Goal: Find specific page/section: Find specific page/section

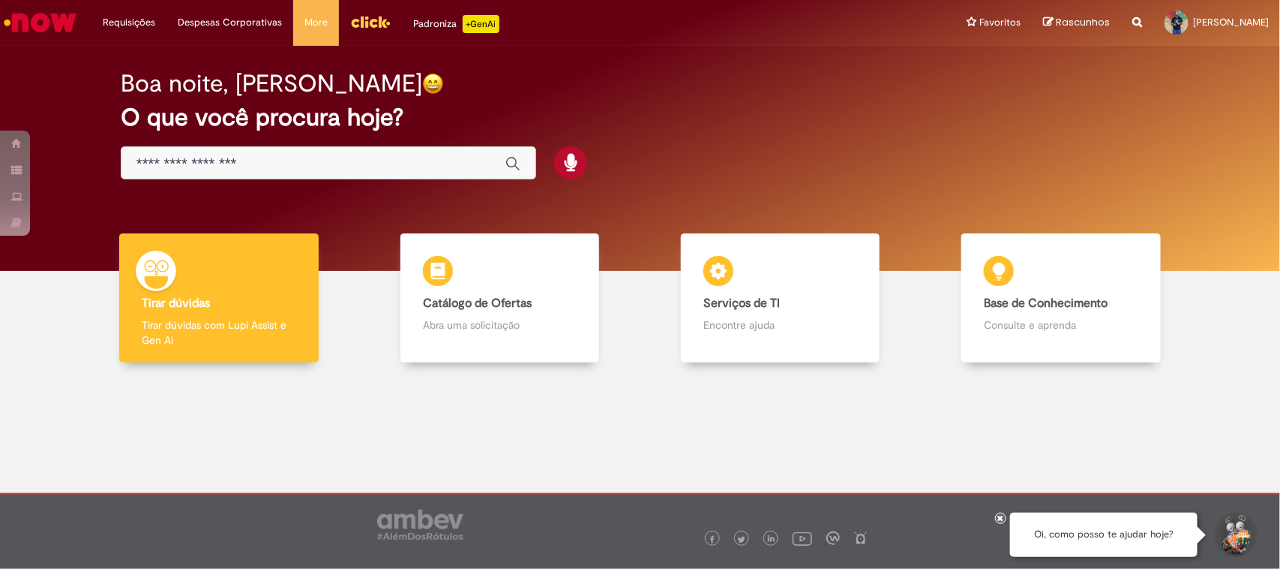
click at [426, 146] on div "Global" at bounding box center [329, 163] width 416 height 34
click at [320, 163] on input "Basta digitar aqui" at bounding box center [314, 163] width 354 height 17
click at [189, 152] on div "Global" at bounding box center [329, 163] width 416 height 34
click at [188, 159] on input "Basta digitar aqui" at bounding box center [314, 163] width 354 height 17
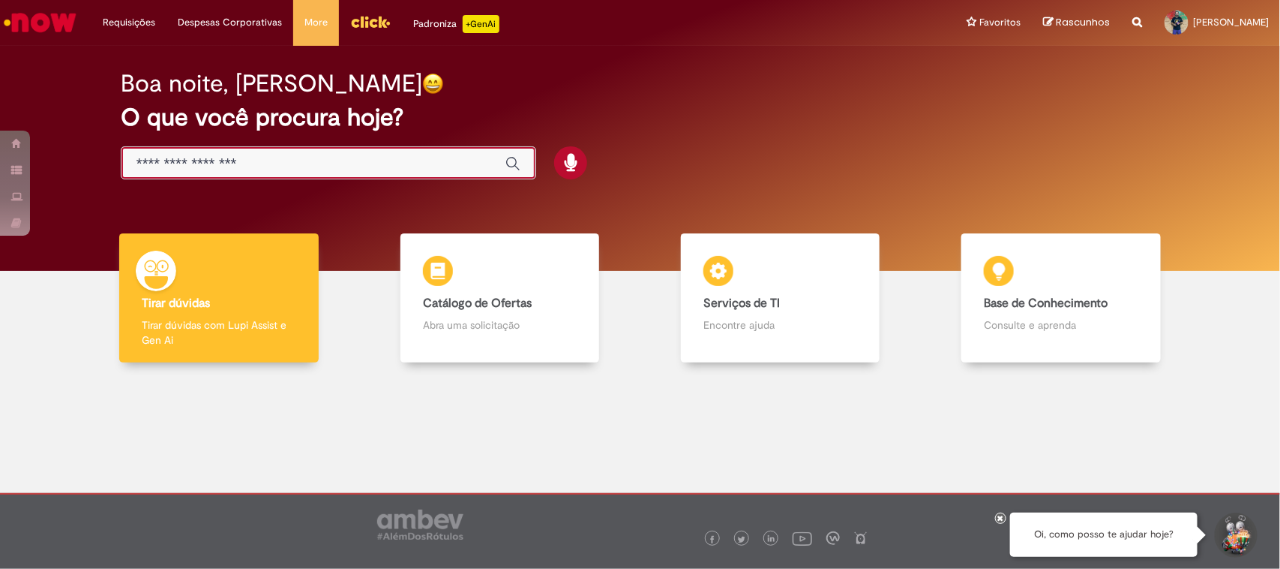
click at [251, 161] on input "Basta digitar aqui" at bounding box center [314, 163] width 354 height 17
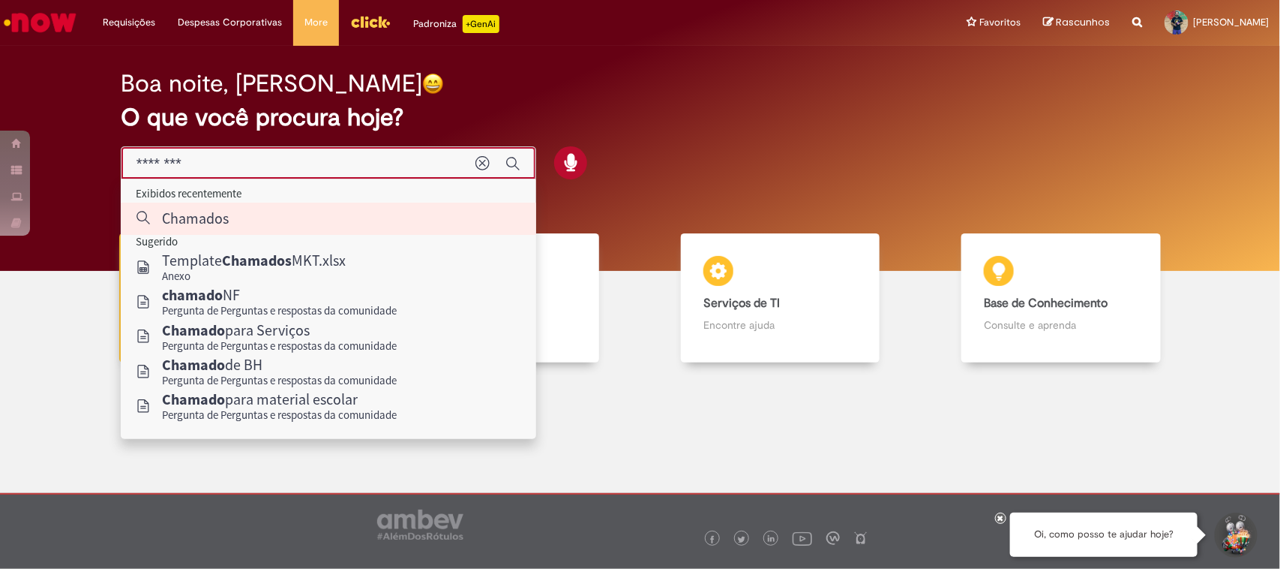
type input "*******"
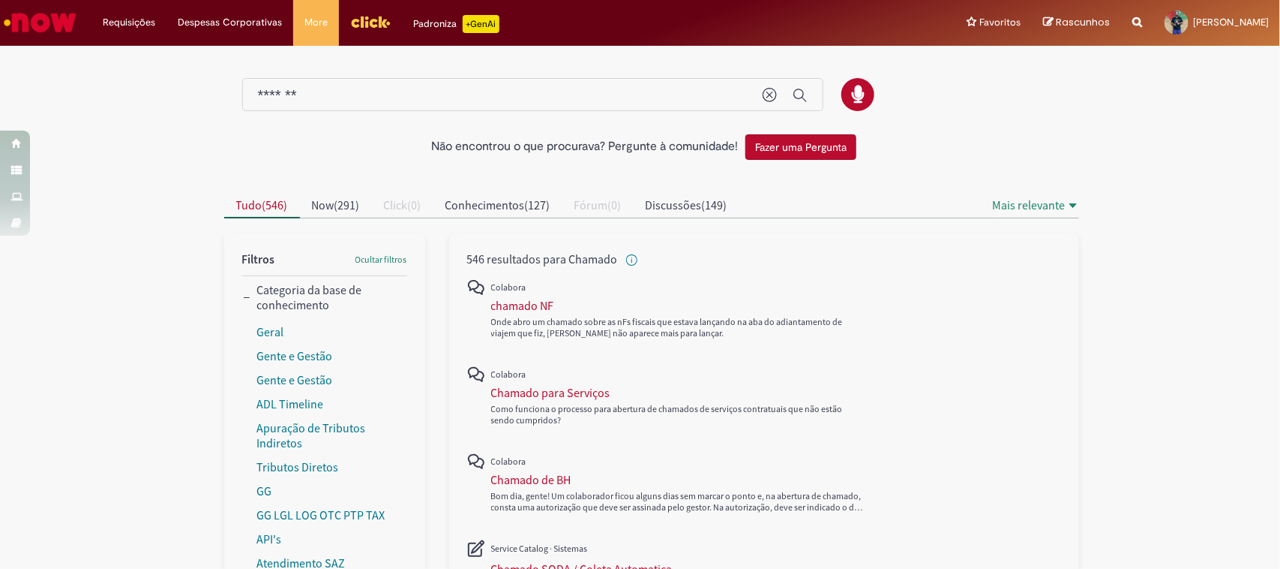
click at [518, 257] on span "546 resultados para Chamado" at bounding box center [552, 258] width 171 height 15
click at [578, 257] on span "546 resultados para Chamado" at bounding box center [552, 258] width 171 height 15
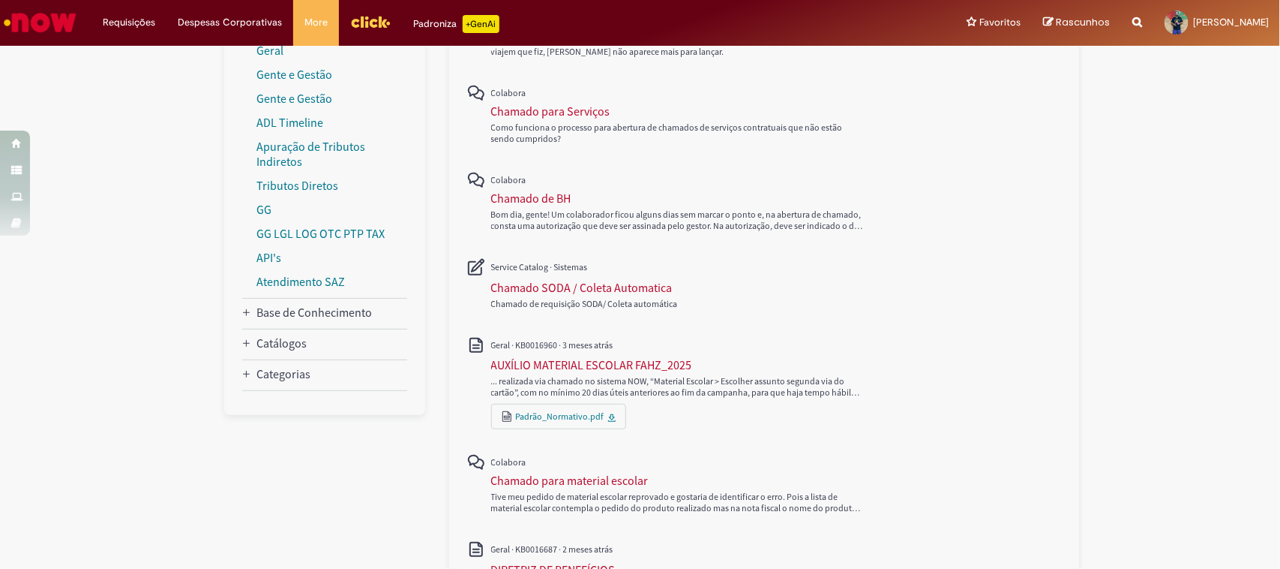
scroll to position [94, 0]
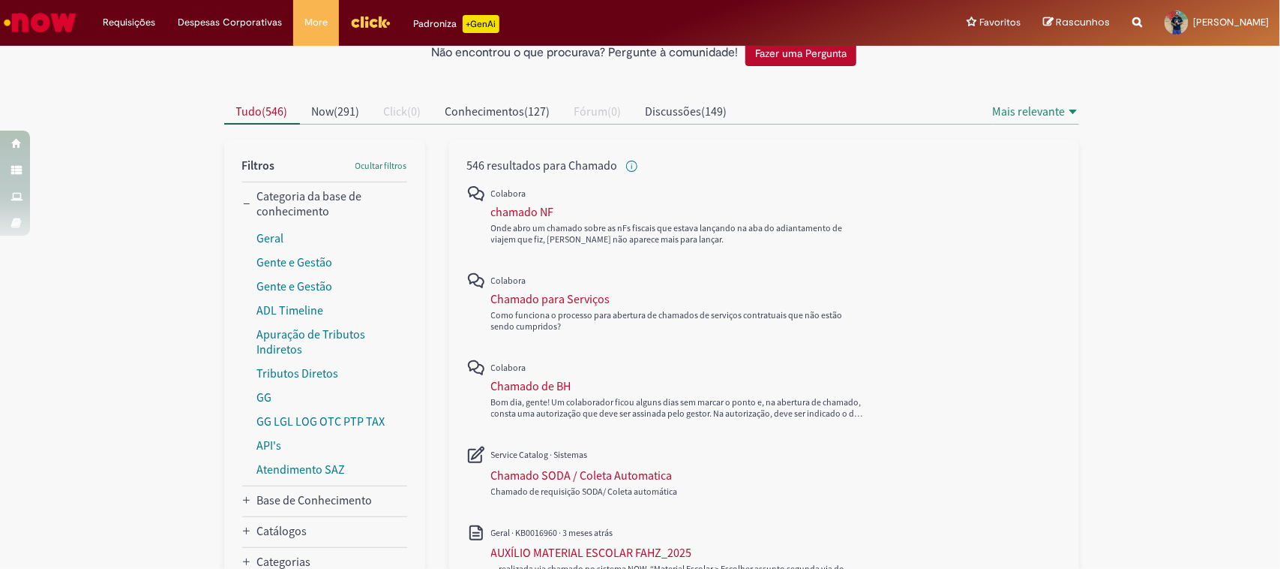
click at [467, 170] on span "546 resultados para Chamado" at bounding box center [552, 165] width 171 height 15
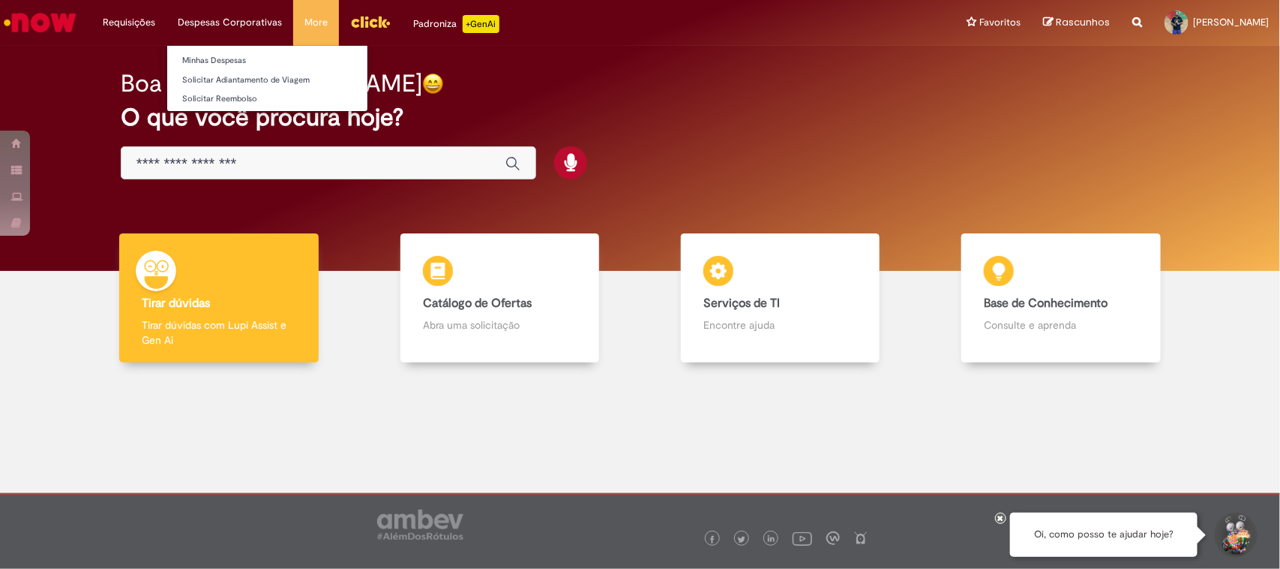
click at [167, 19] on li "Despesas Corporativas Minhas Despesas Solicitar Adiantamento de Viagem Solicita…" at bounding box center [129, 22] width 75 height 45
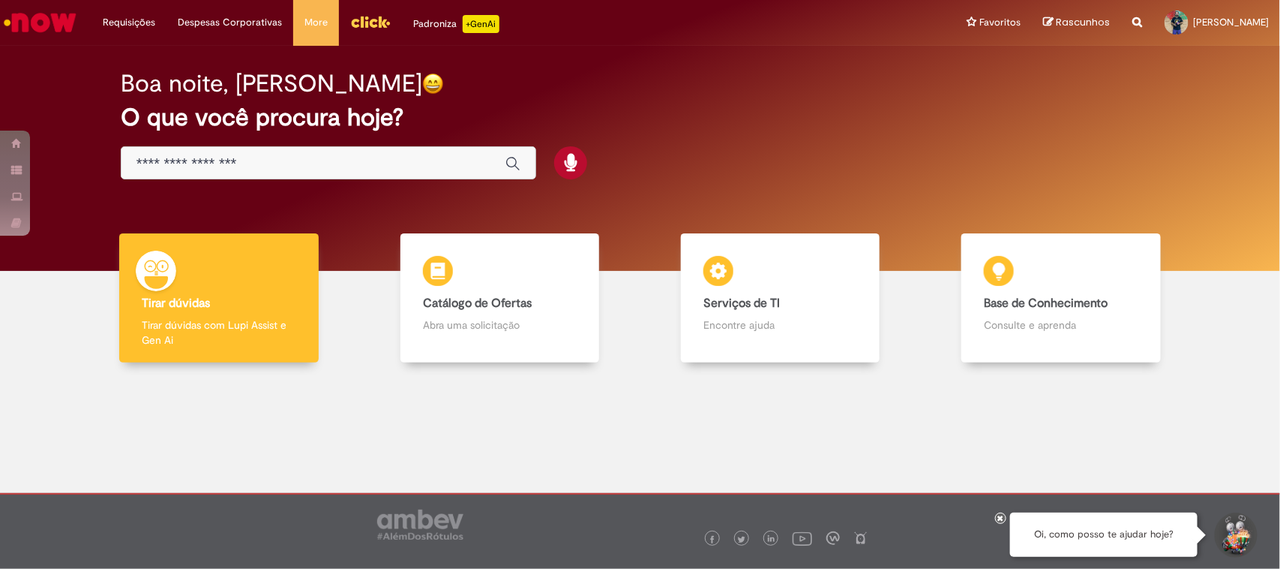
click at [28, 12] on img "Ir para a Homepage" at bounding box center [40, 23] width 77 height 30
